Goal: Task Accomplishment & Management: Use online tool/utility

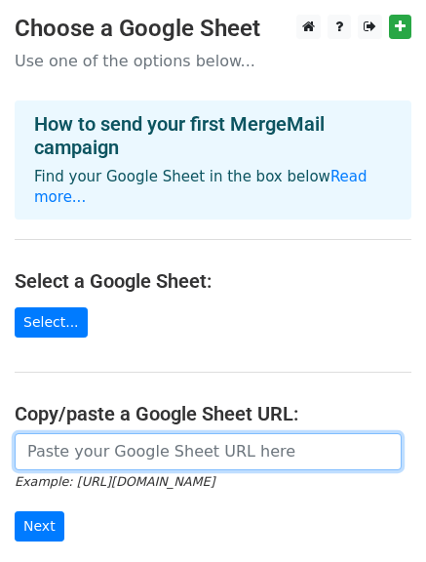
click at [126, 433] on input "url" at bounding box center [208, 451] width 387 height 37
paste input "[URL][DOMAIN_NAME]"
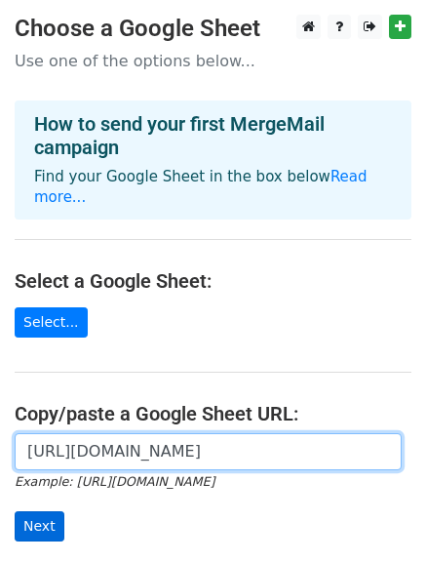
type input "[URL][DOMAIN_NAME]"
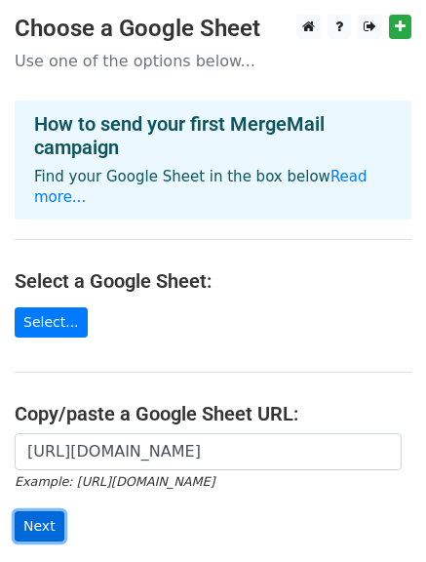
click at [47, 511] on input "Next" at bounding box center [40, 526] width 50 height 30
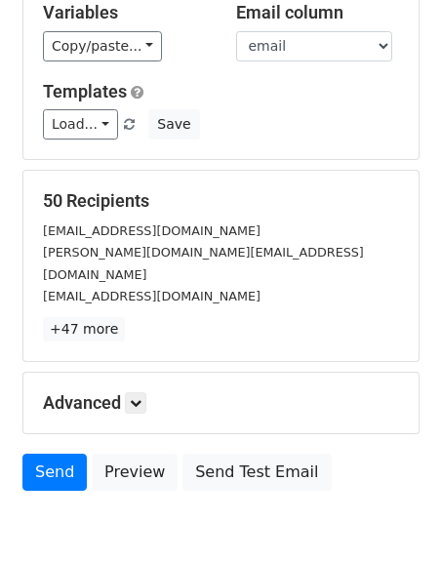
scroll to position [261, 0]
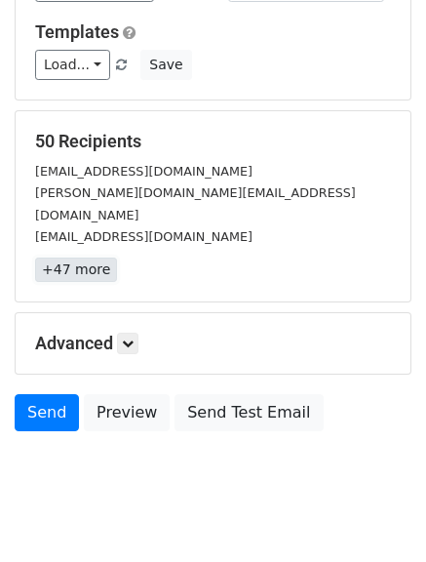
click at [85, 258] on link "+47 more" at bounding box center [76, 270] width 82 height 24
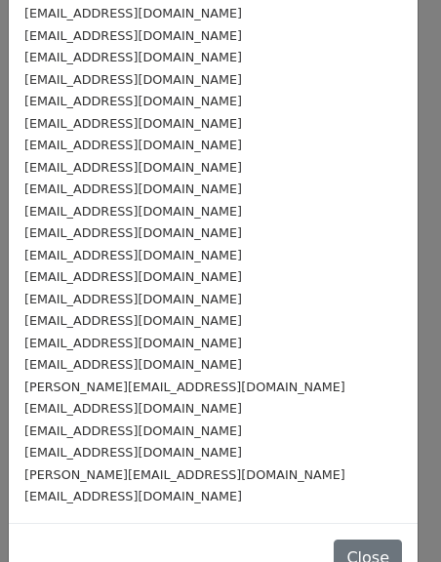
scroll to position [712, 0]
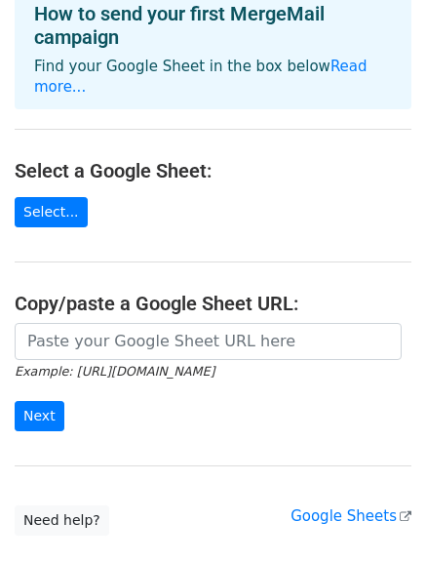
scroll to position [84, 0]
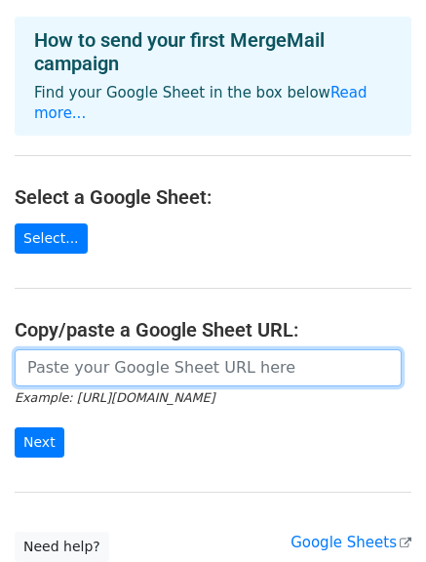
click at [124, 352] on input "url" at bounding box center [208, 367] width 387 height 37
paste input "https://docs.google.com/spreadsheets/d/18QOhwzIGxKiCVvhfWE1VS5Zj5Td1vu8QZRedKCF…"
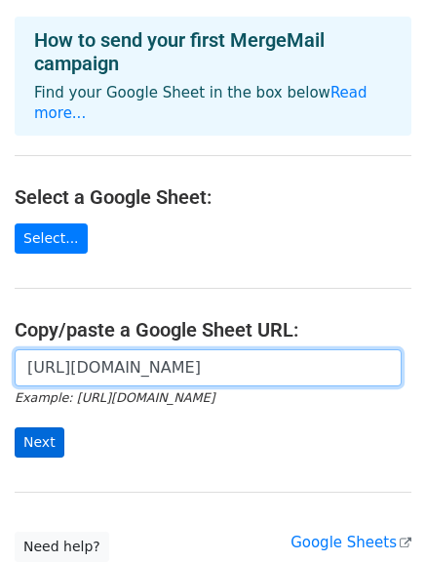
type input "https://docs.google.com/spreadsheets/d/18QOhwzIGxKiCVvhfWE1VS5Zj5Td1vu8QZRedKCF…"
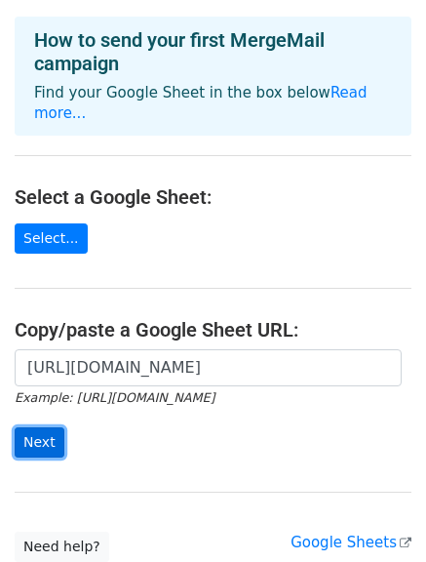
scroll to position [0, 0]
click at [33, 427] on input "Next" at bounding box center [40, 442] width 50 height 30
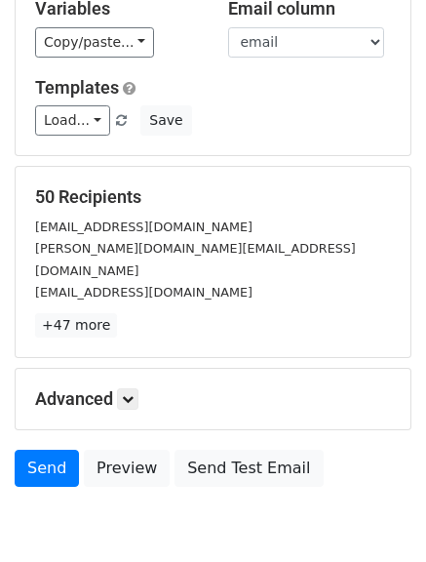
scroll to position [273, 0]
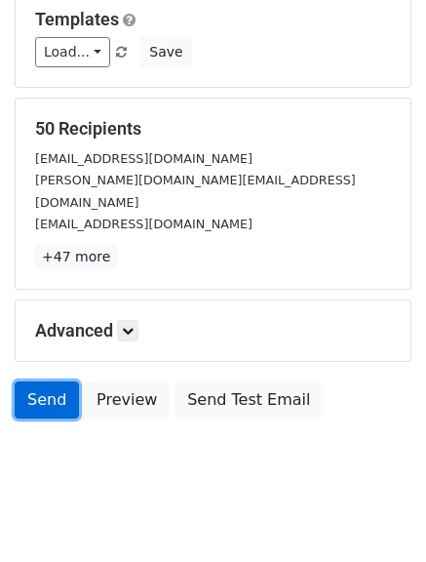
click at [54, 382] on link "Send" at bounding box center [47, 400] width 64 height 37
